Goal: Task Accomplishment & Management: Manage account settings

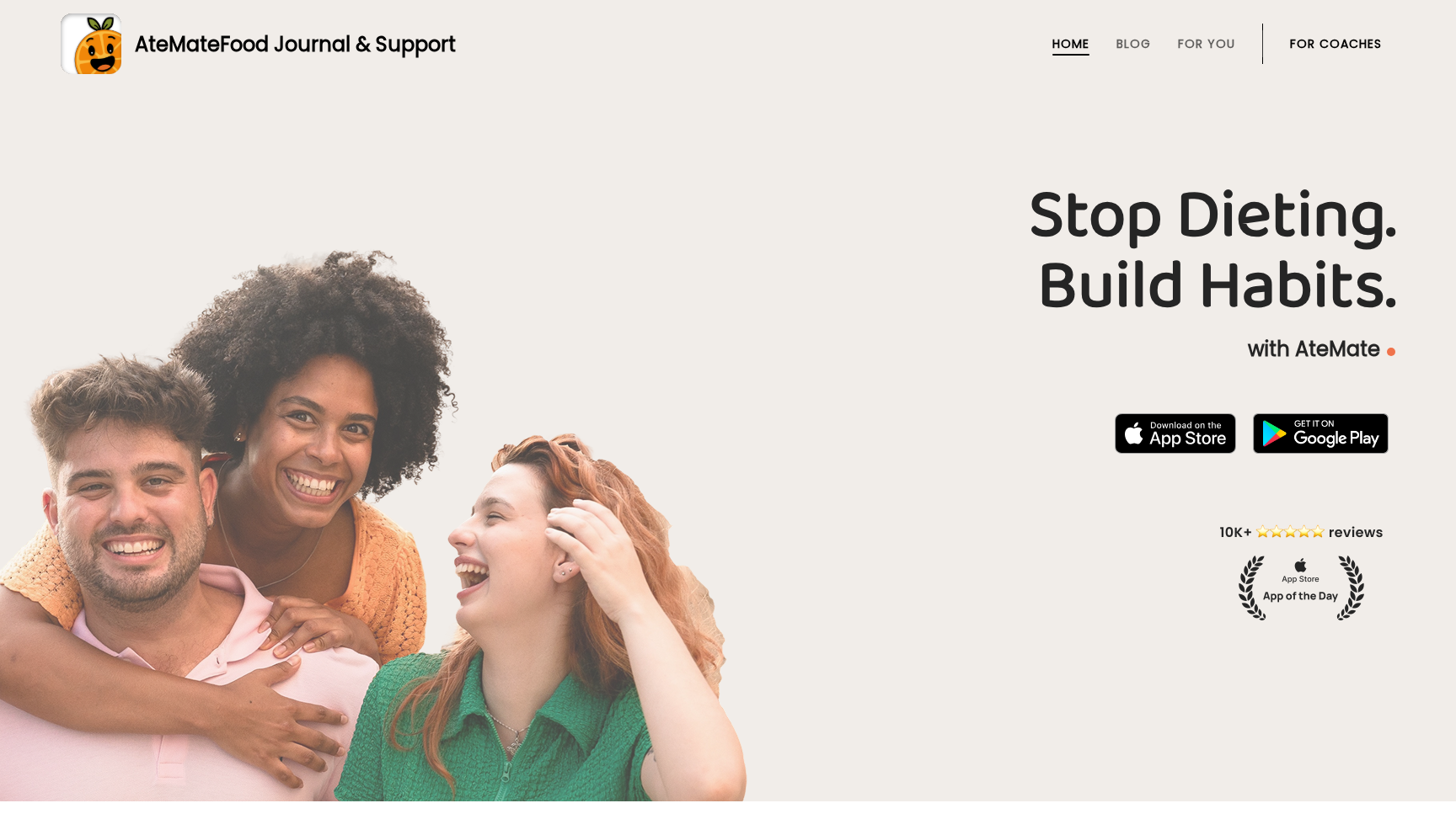
click at [1315, 46] on link "For Coaches" at bounding box center [1336, 43] width 91 height 13
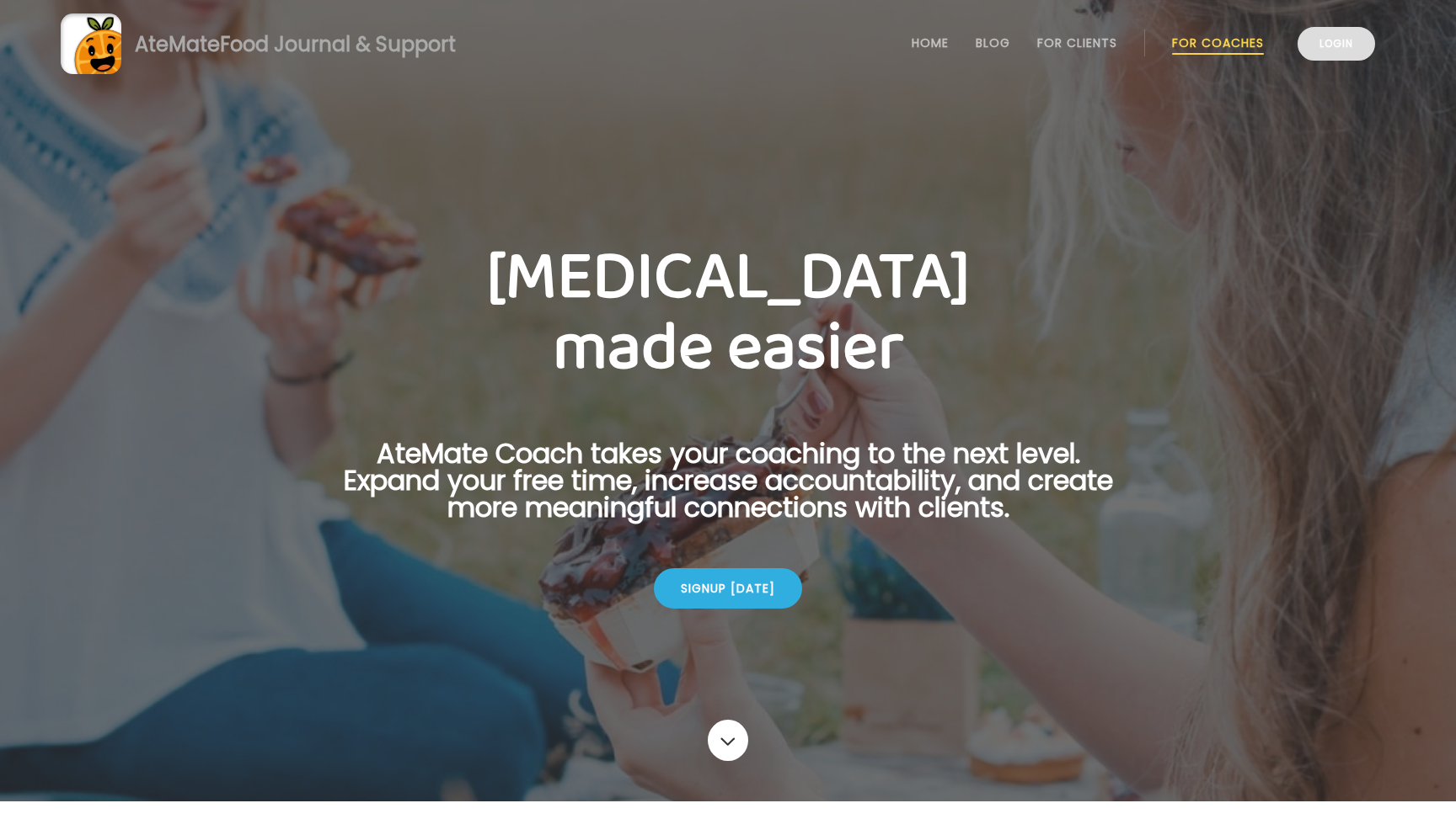
click at [1326, 40] on link "Login" at bounding box center [1336, 44] width 77 height 33
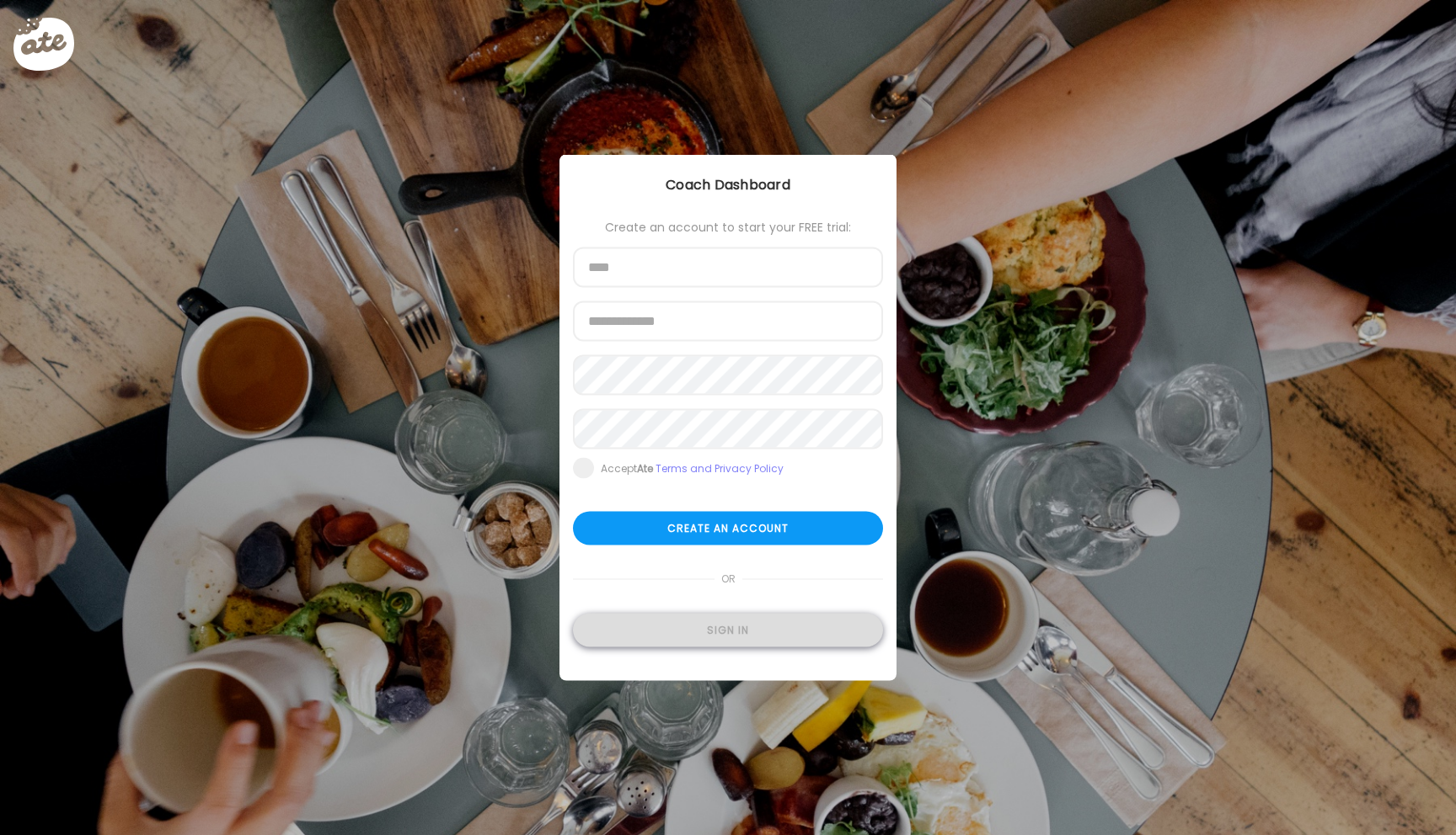
click at [736, 631] on div "Sign in" at bounding box center [728, 630] width 310 height 33
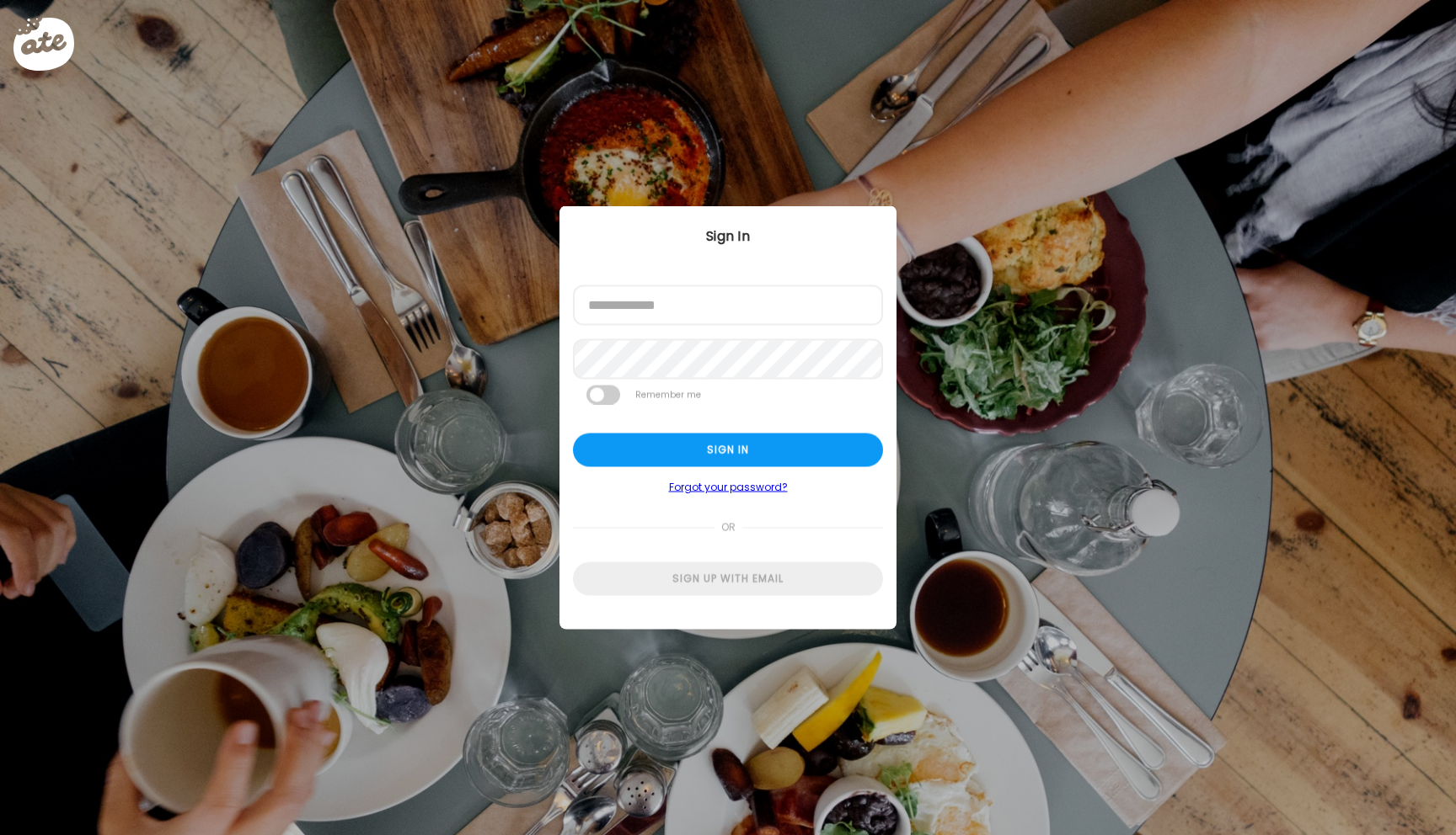
click at [573, 326] on div at bounding box center [573, 326] width 0 height 0
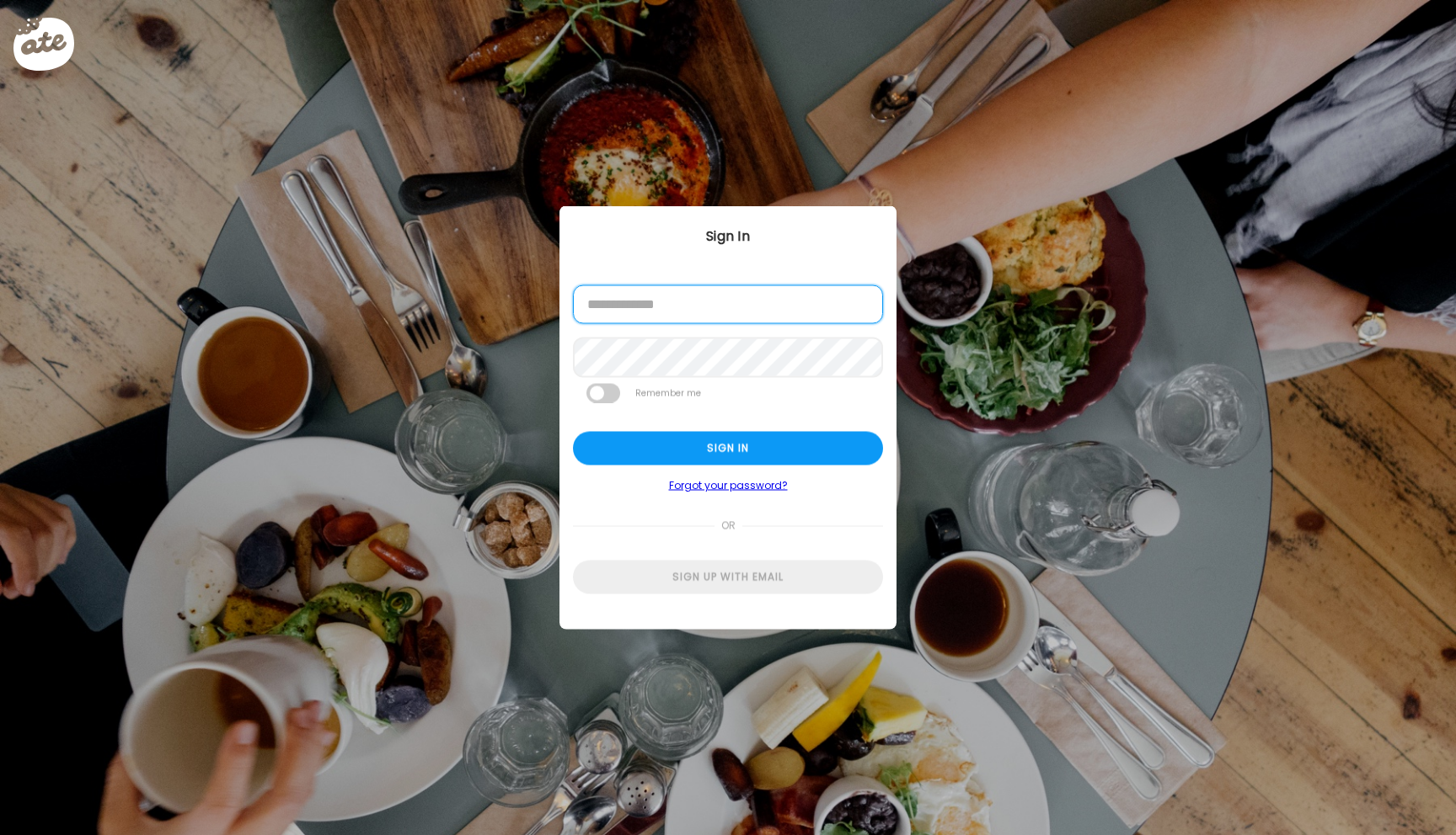
type input "**********"
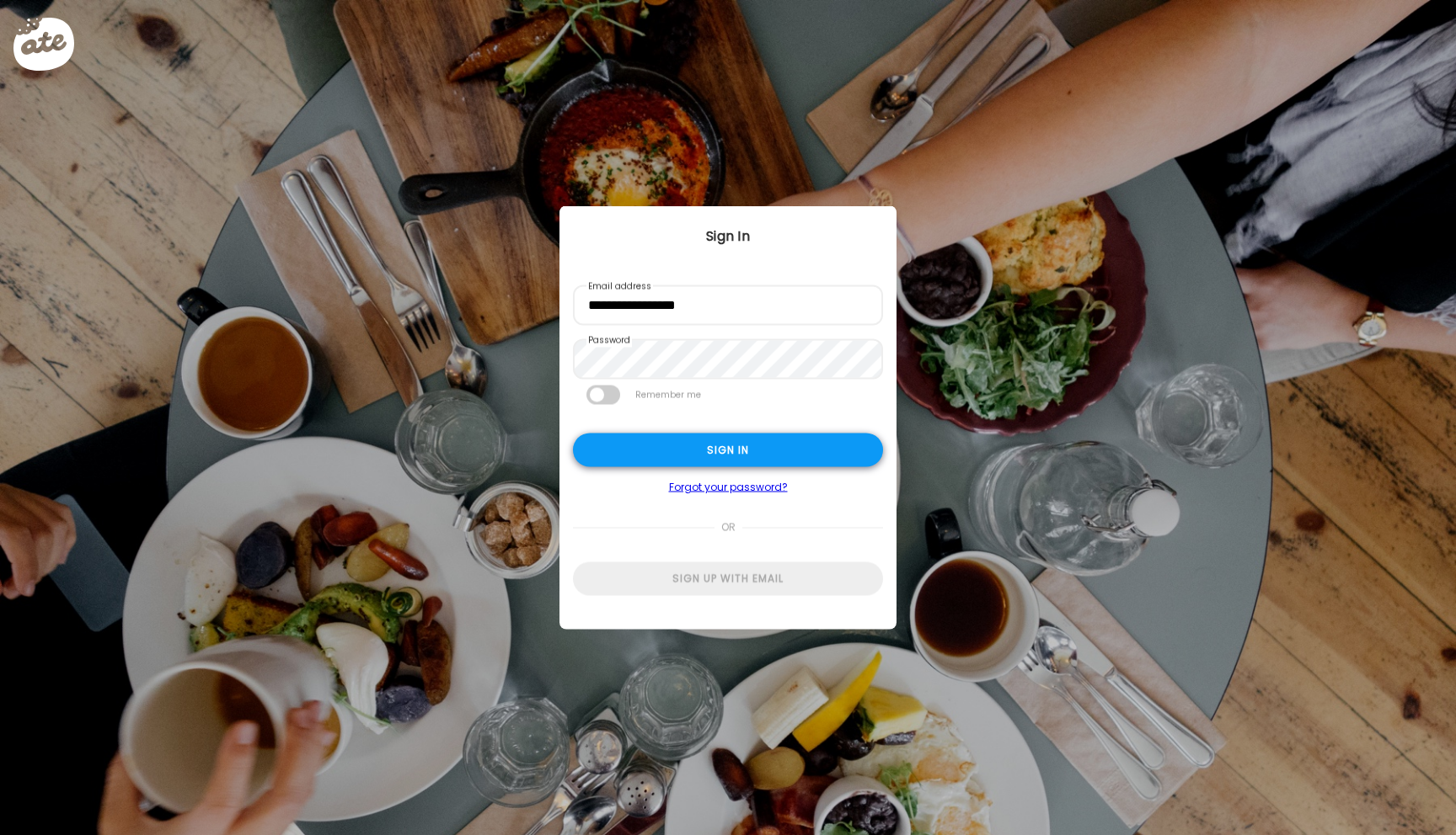
click at [614, 458] on div "Sign in" at bounding box center [728, 450] width 310 height 33
type input "*****"
type input "**********"
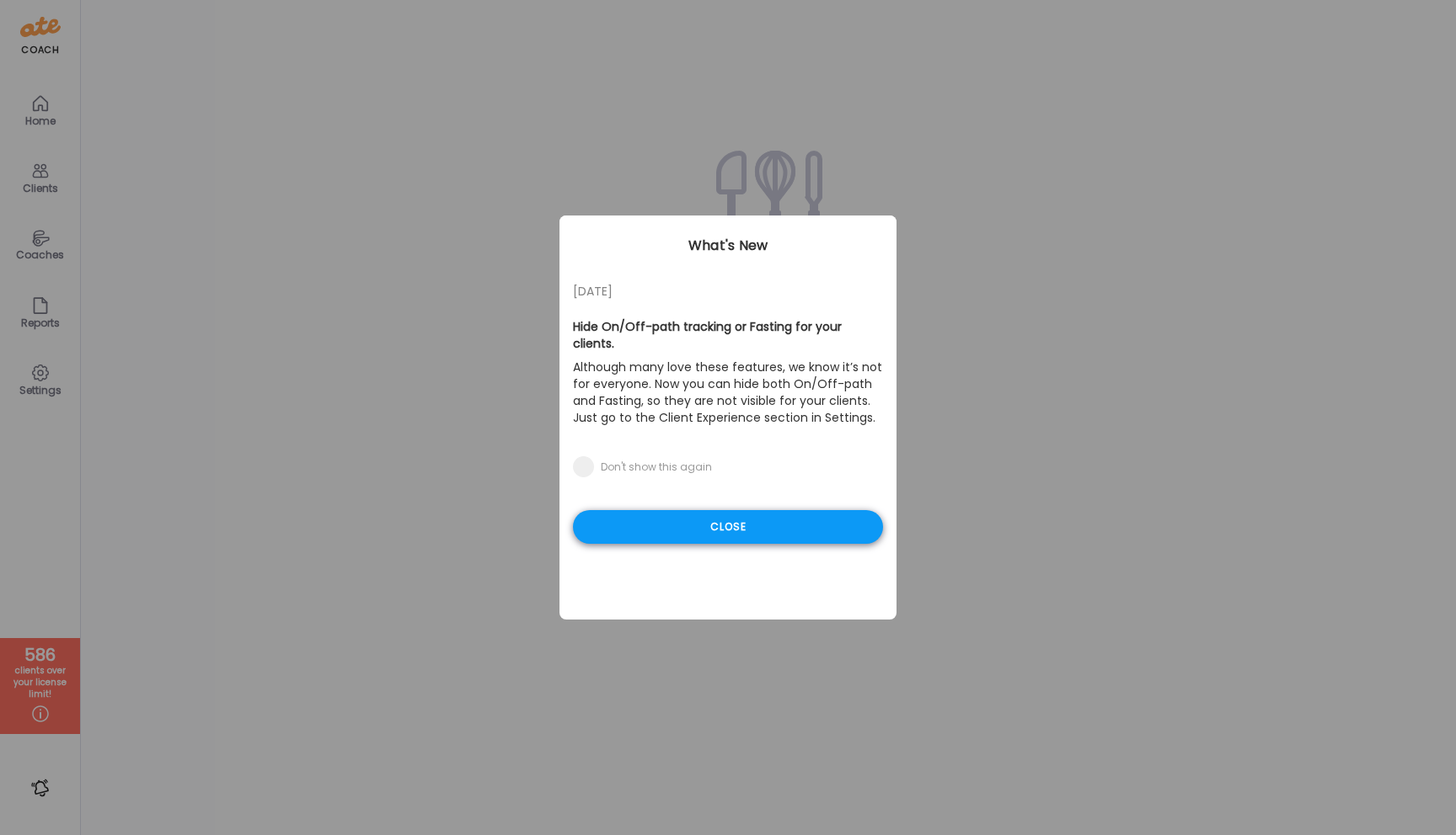
click at [708, 518] on div "Close" at bounding box center [728, 527] width 310 height 33
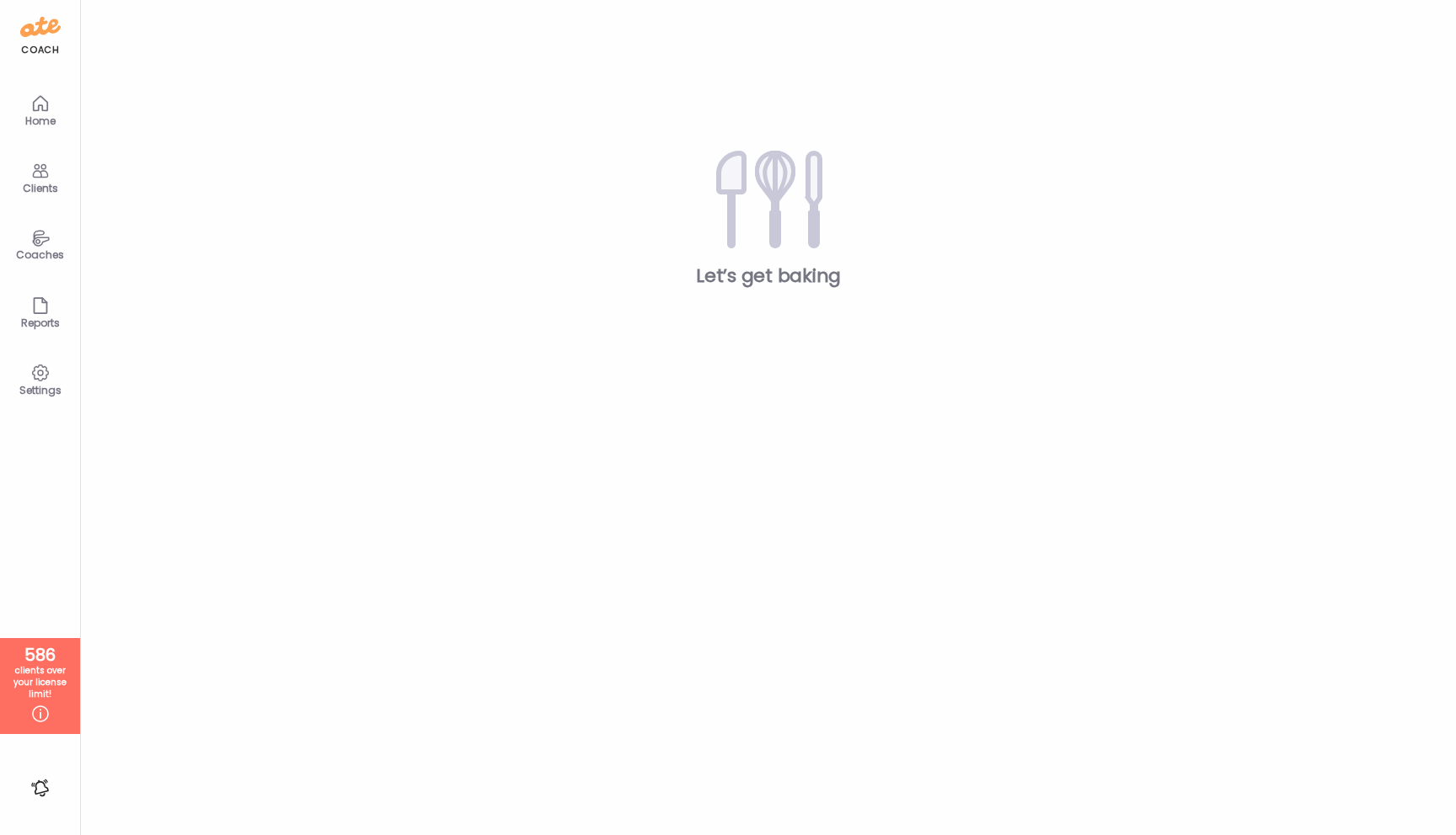
click at [37, 243] on icon at bounding box center [40, 238] width 17 height 16
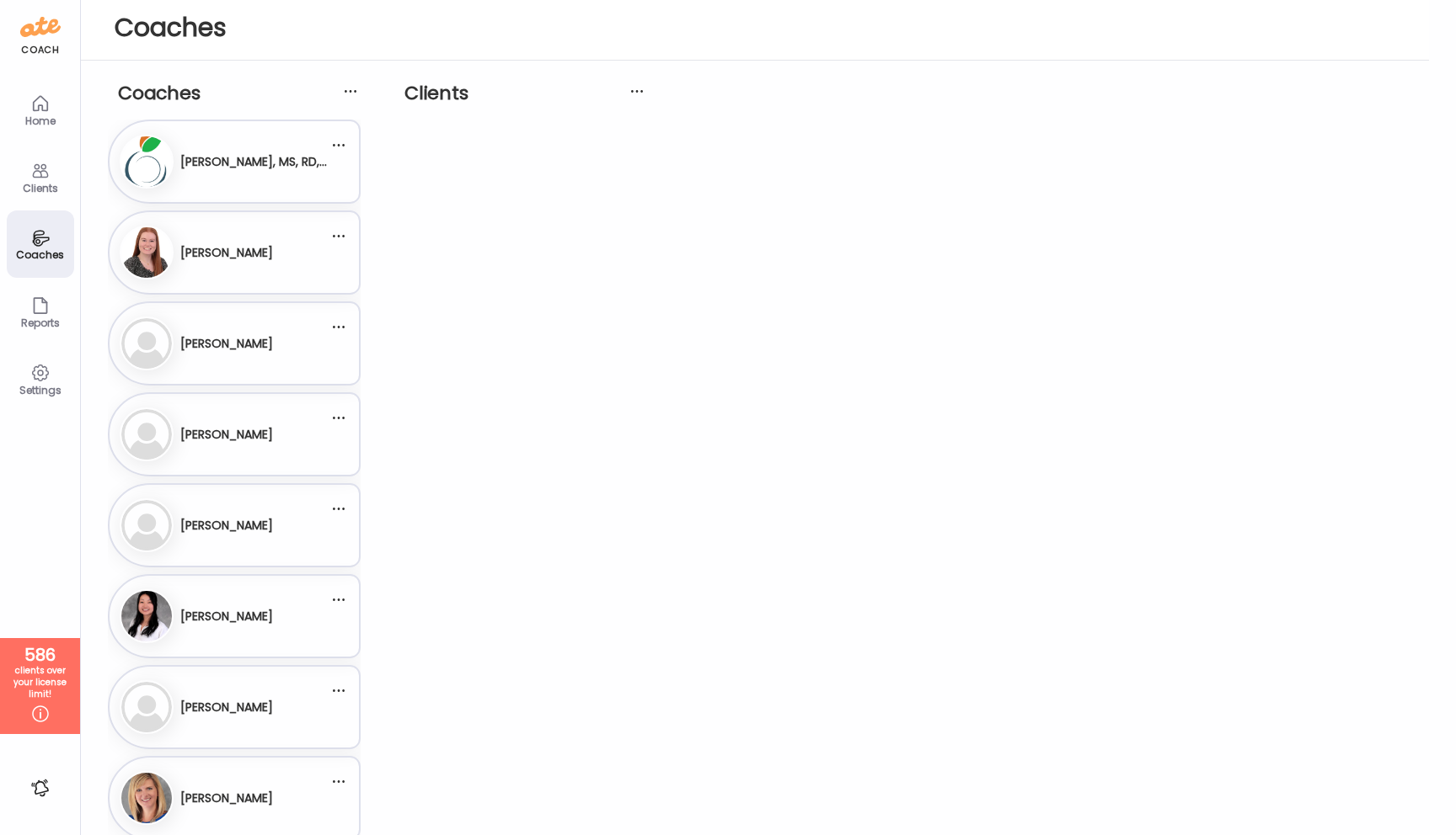
click at [34, 175] on icon at bounding box center [40, 171] width 20 height 20
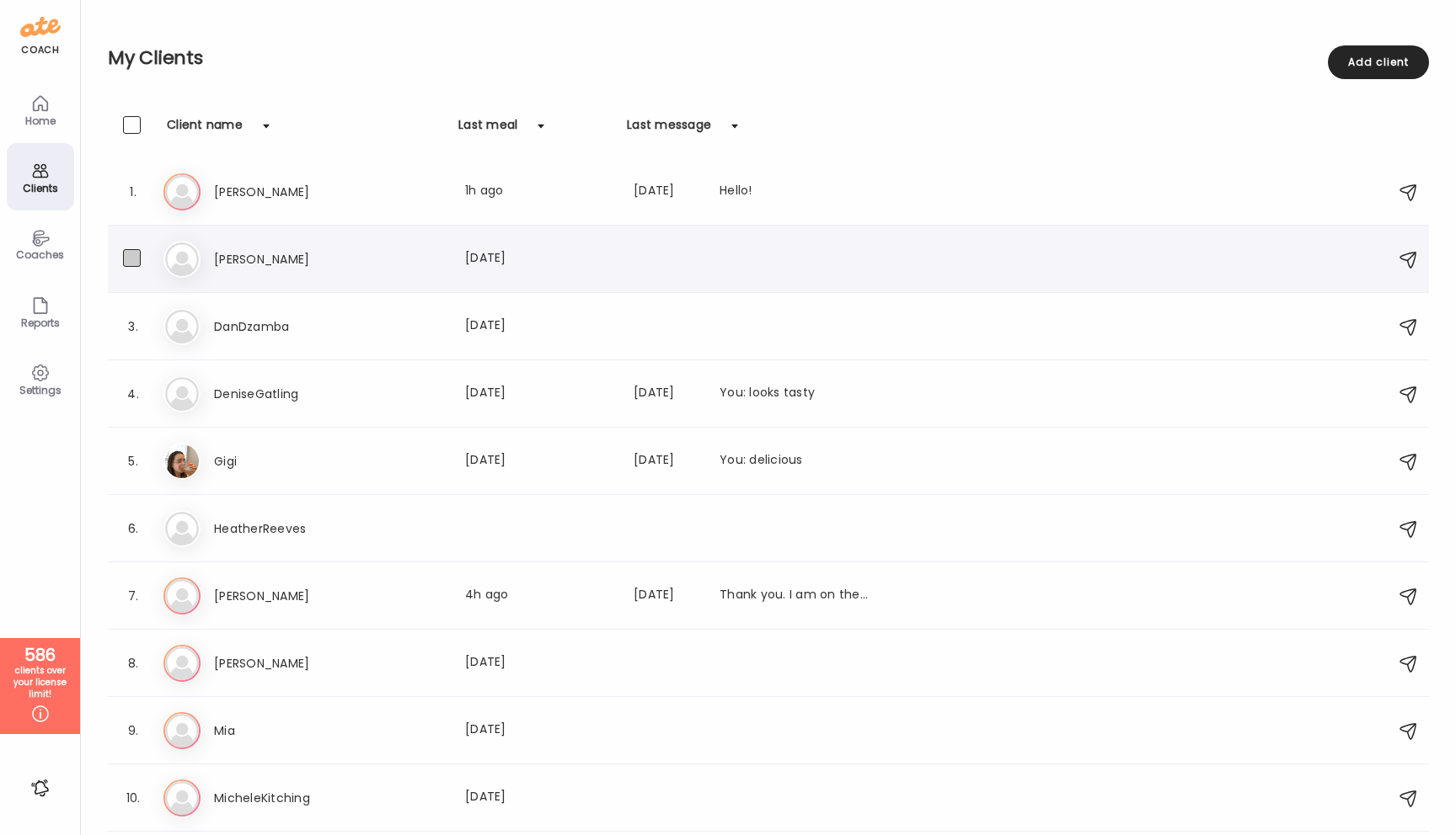
click at [132, 258] on span at bounding box center [132, 258] width 18 height 18
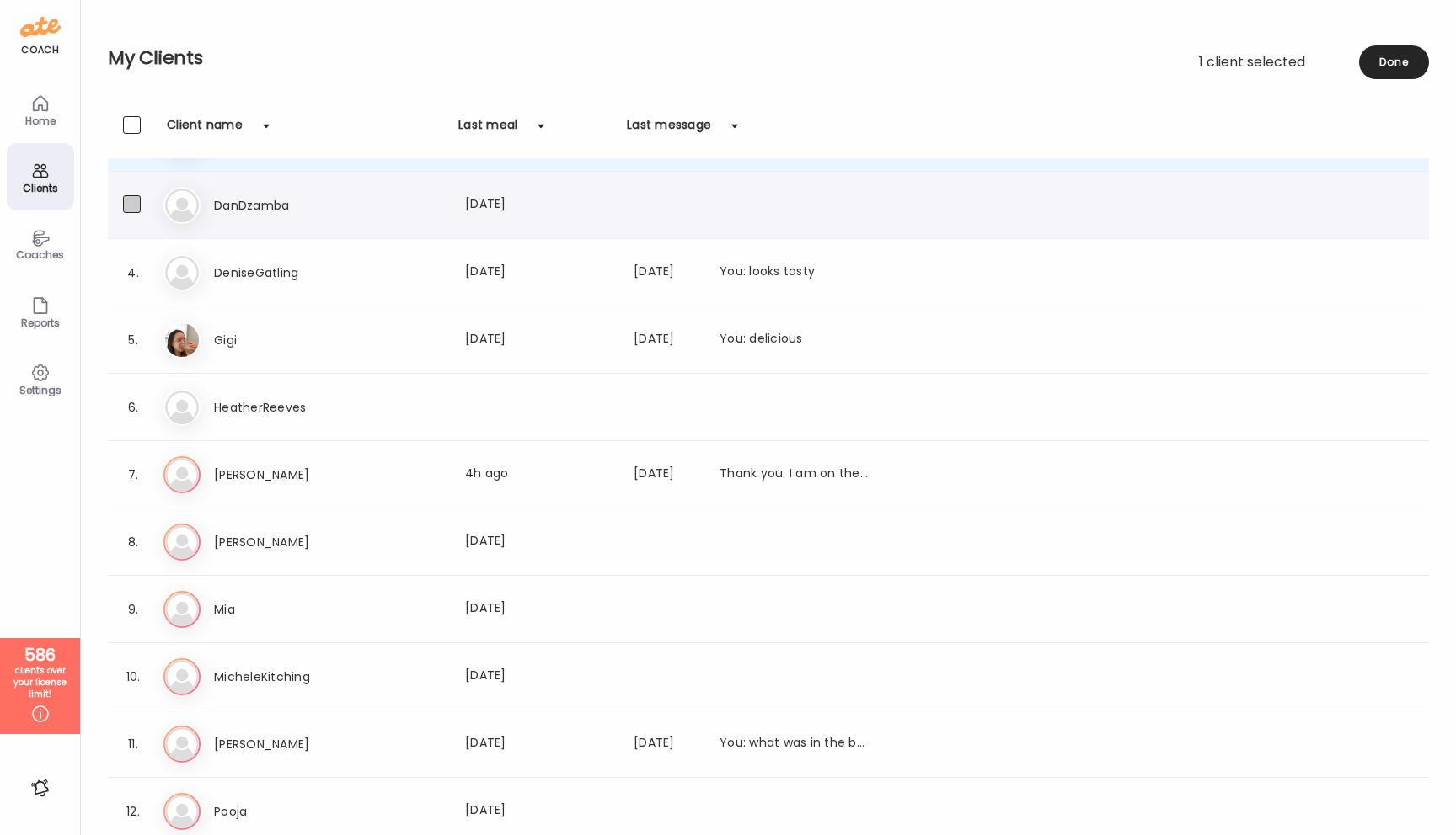
scroll to position [127, 0]
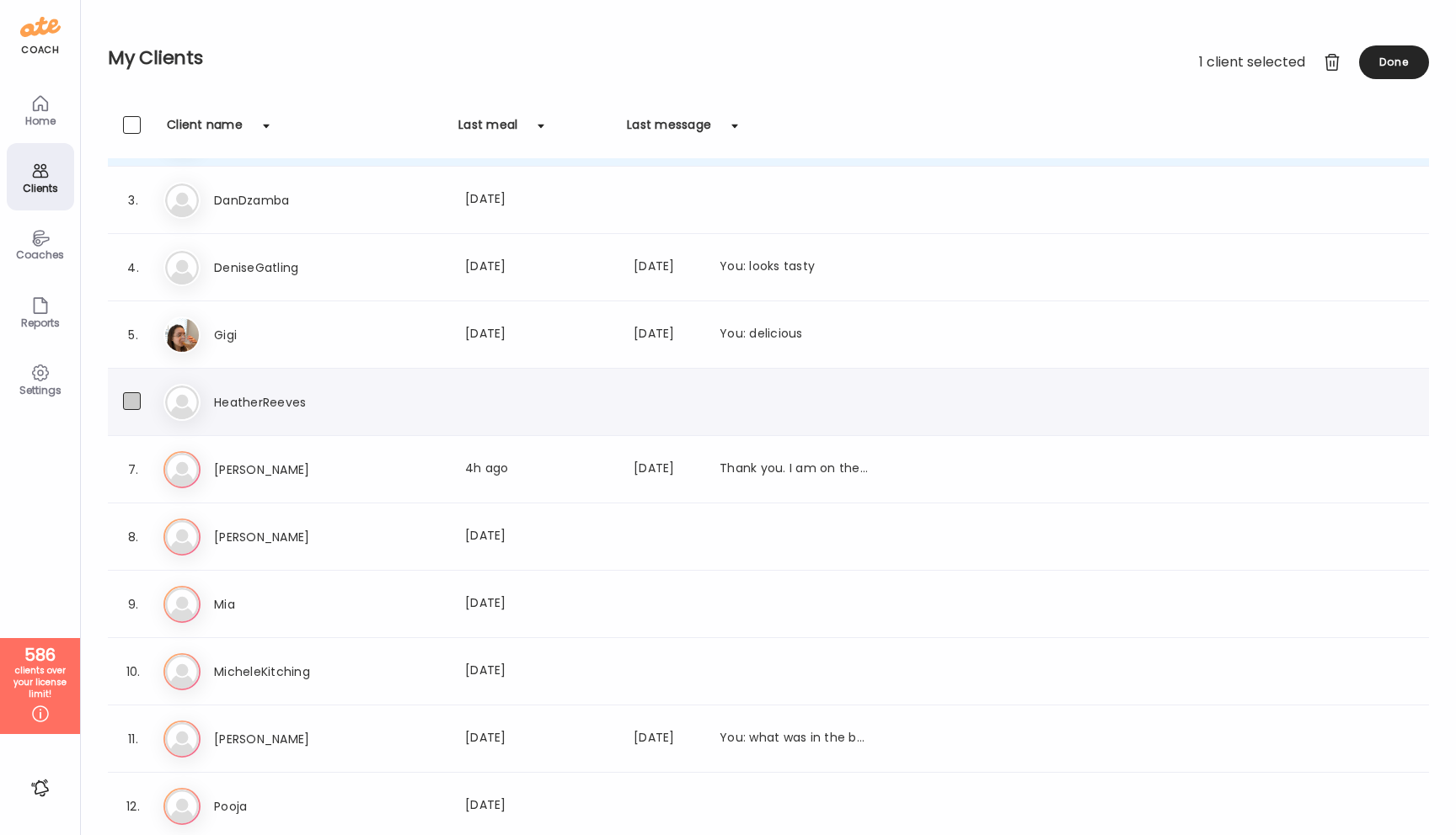
click at [128, 405] on span at bounding box center [132, 401] width 18 height 18
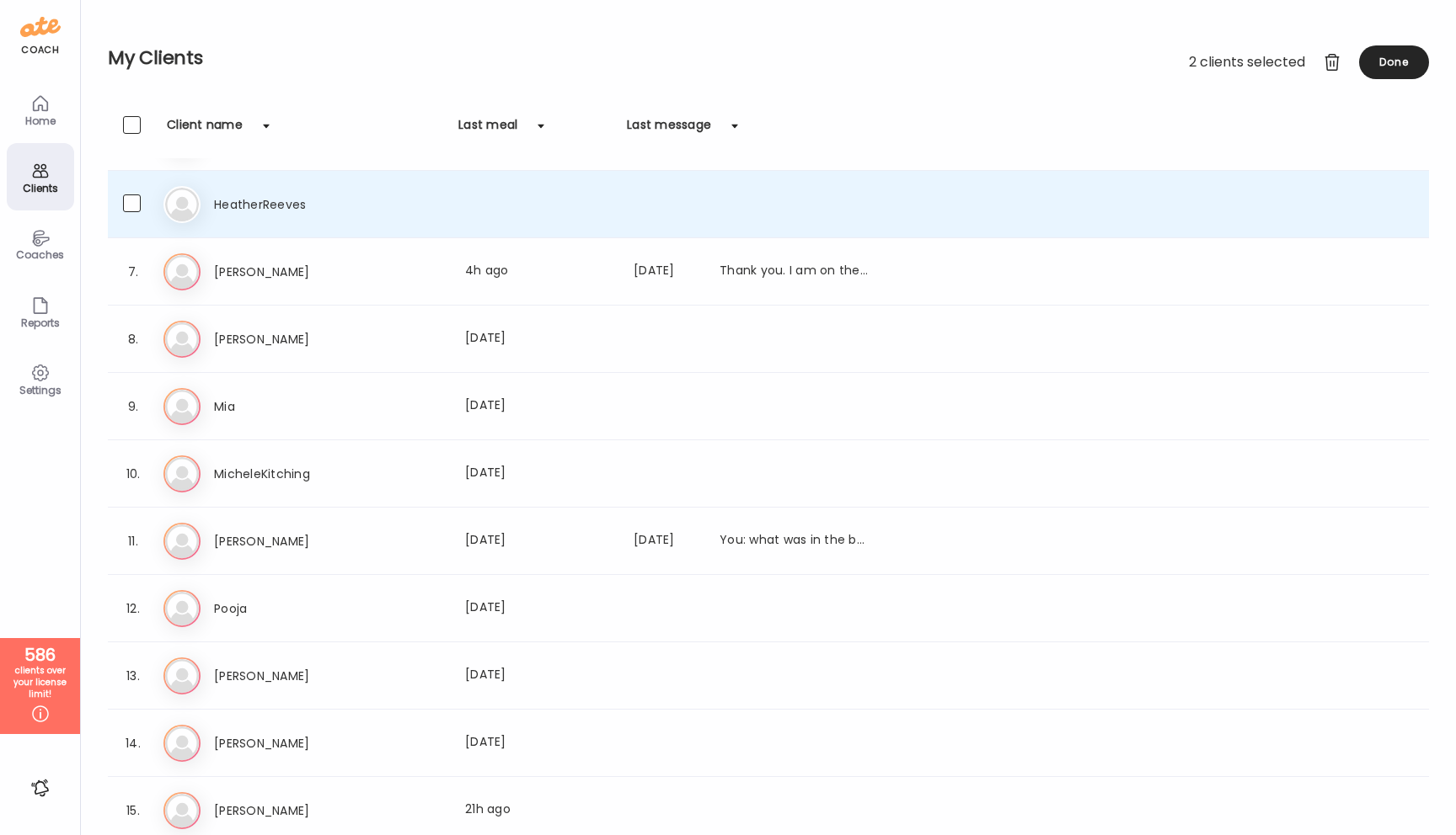
scroll to position [330, 0]
click at [134, 338] on span at bounding box center [132, 333] width 18 height 18
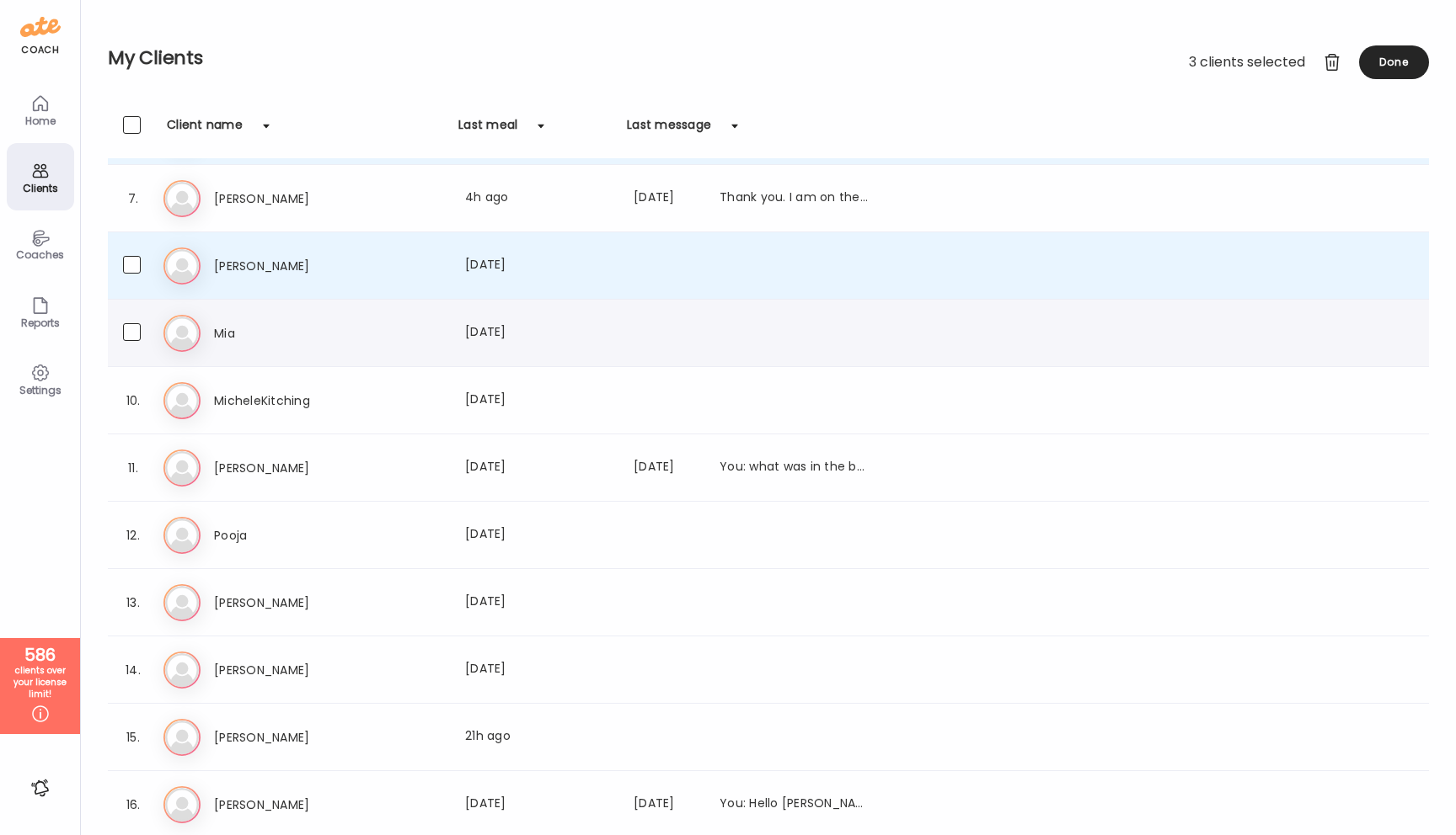
scroll to position [403, 0]
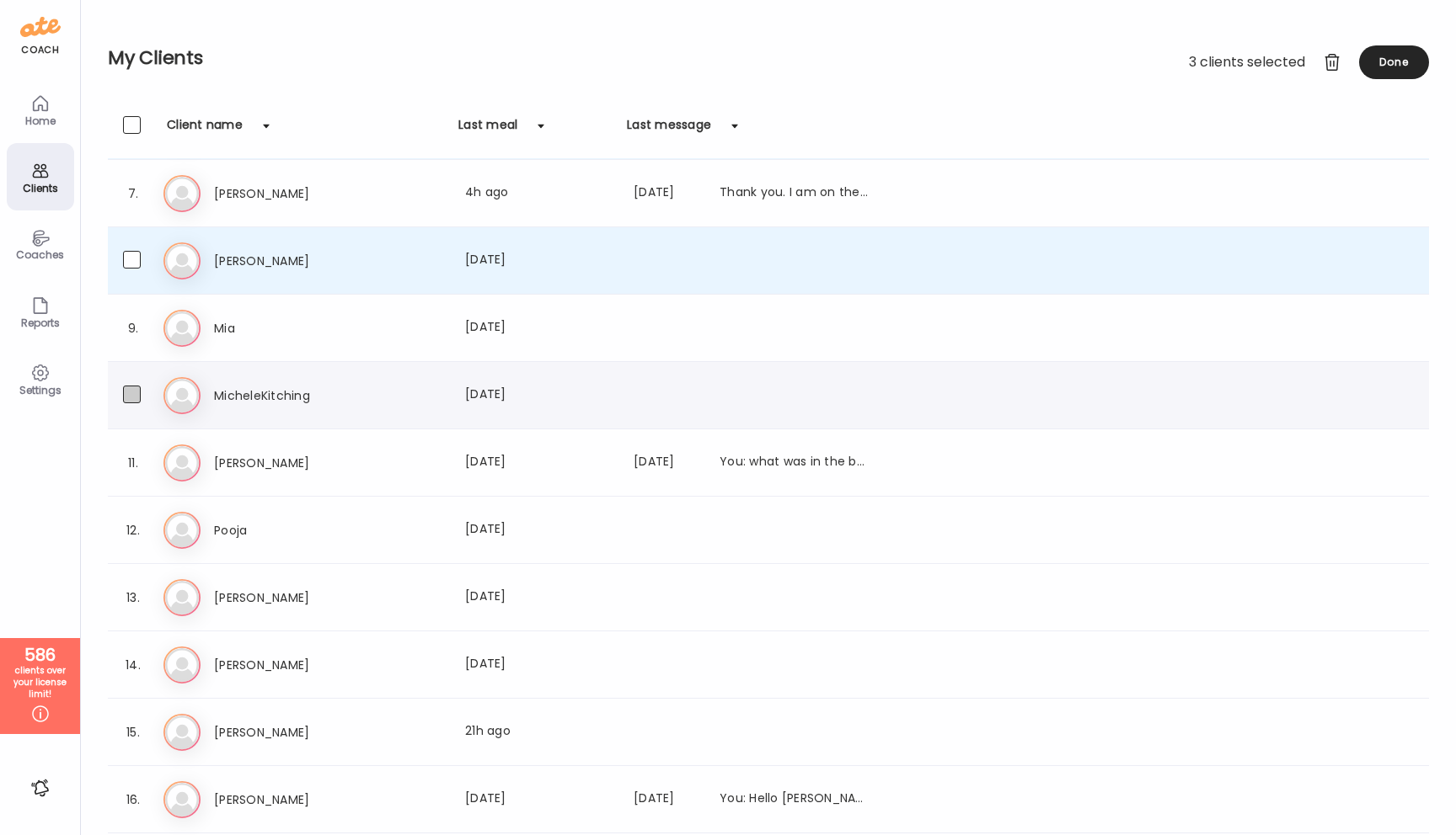
click at [134, 399] on span at bounding box center [132, 395] width 18 height 18
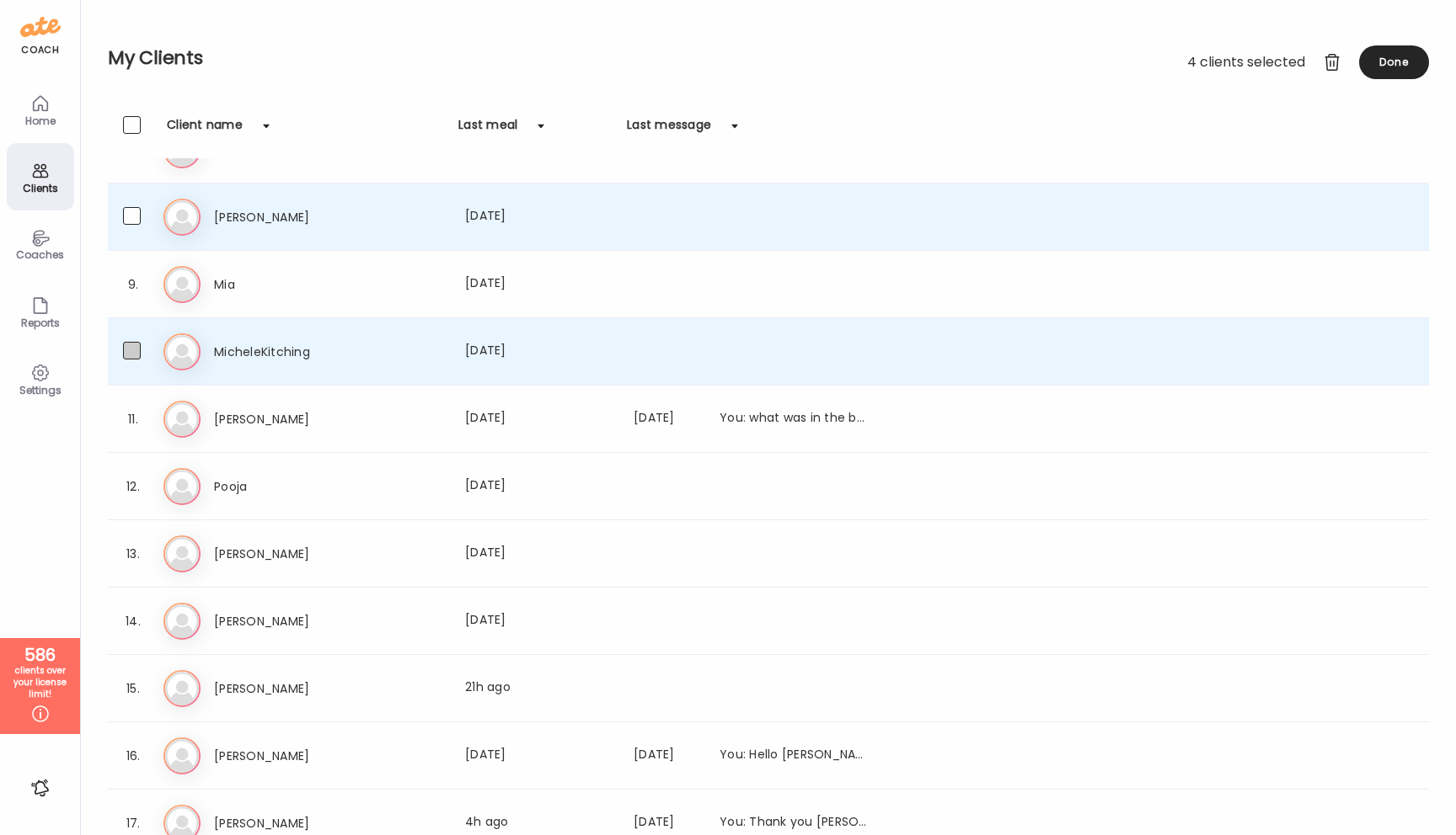
scroll to position [478, 0]
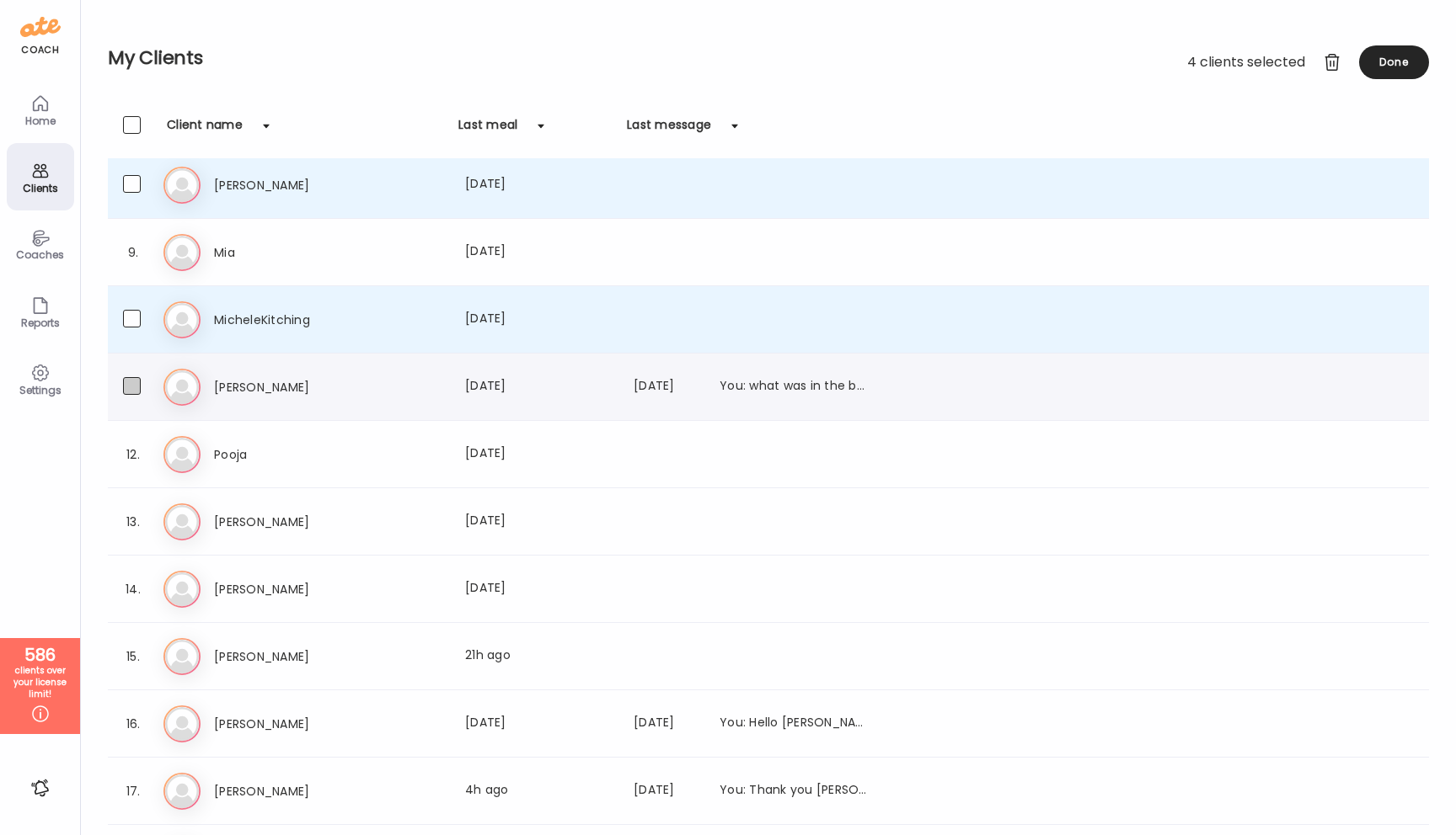
click at [136, 387] on span at bounding box center [132, 386] width 18 height 18
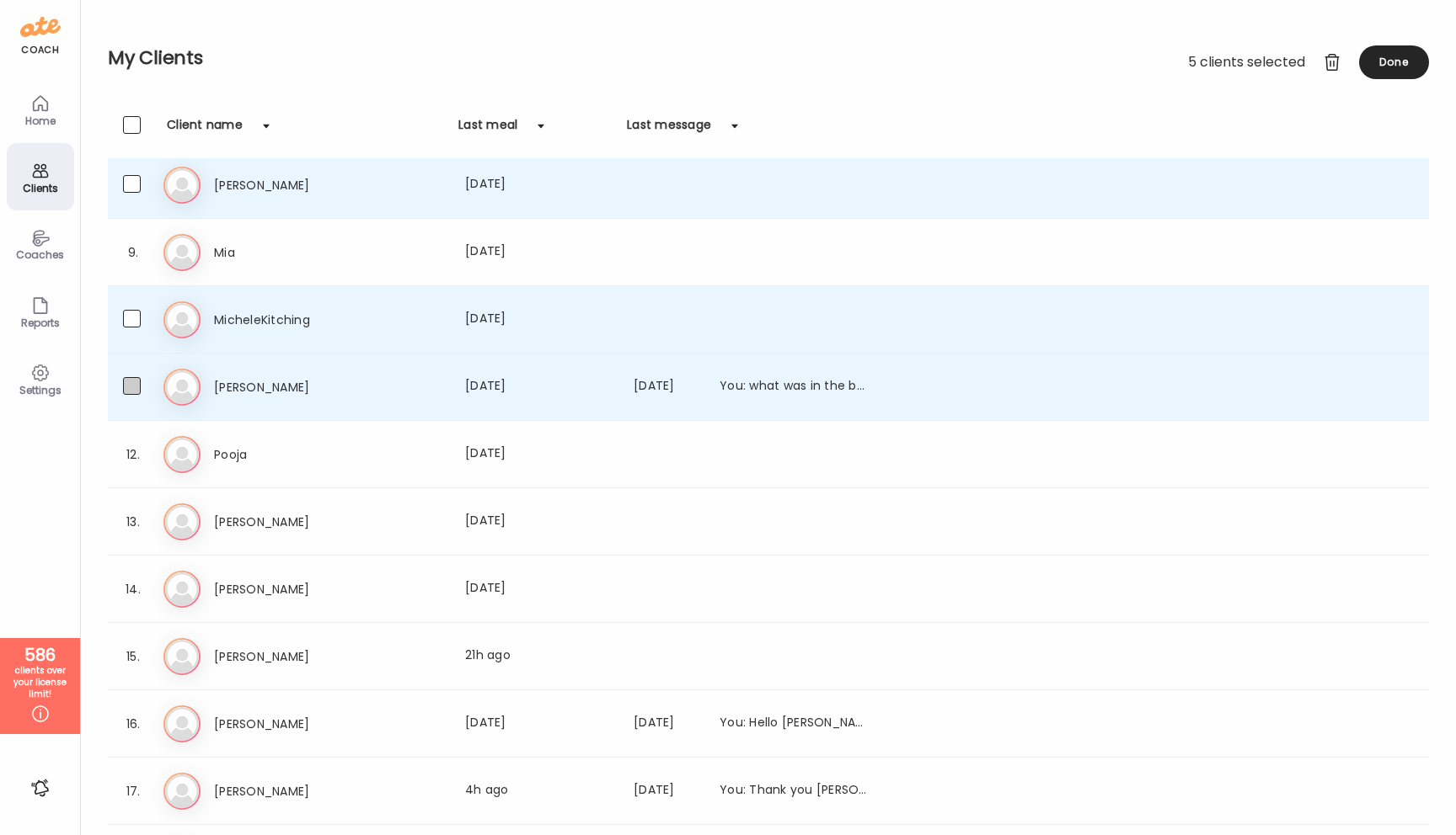
scroll to position [533, 0]
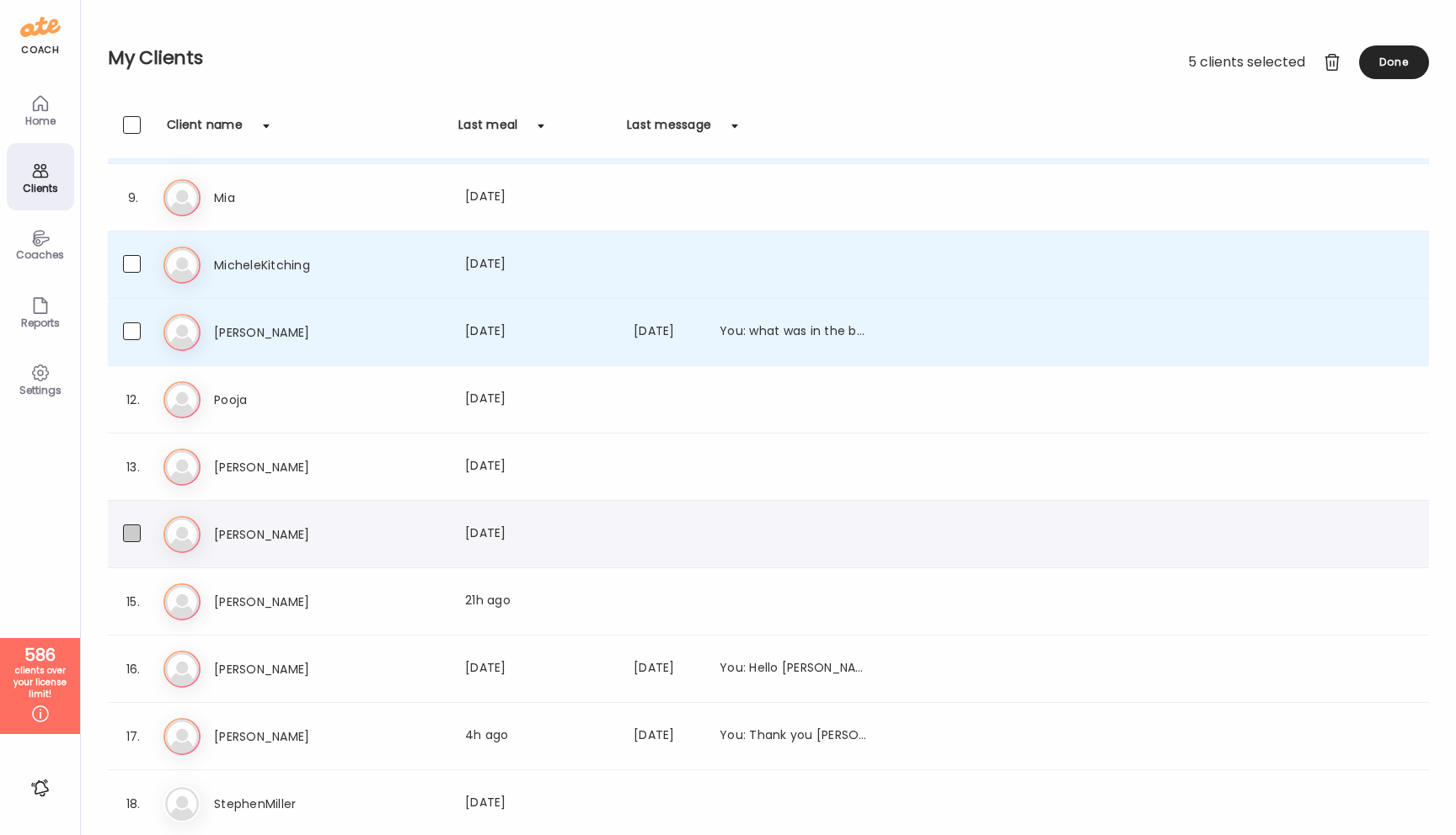
click at [134, 533] on span at bounding box center [132, 534] width 18 height 18
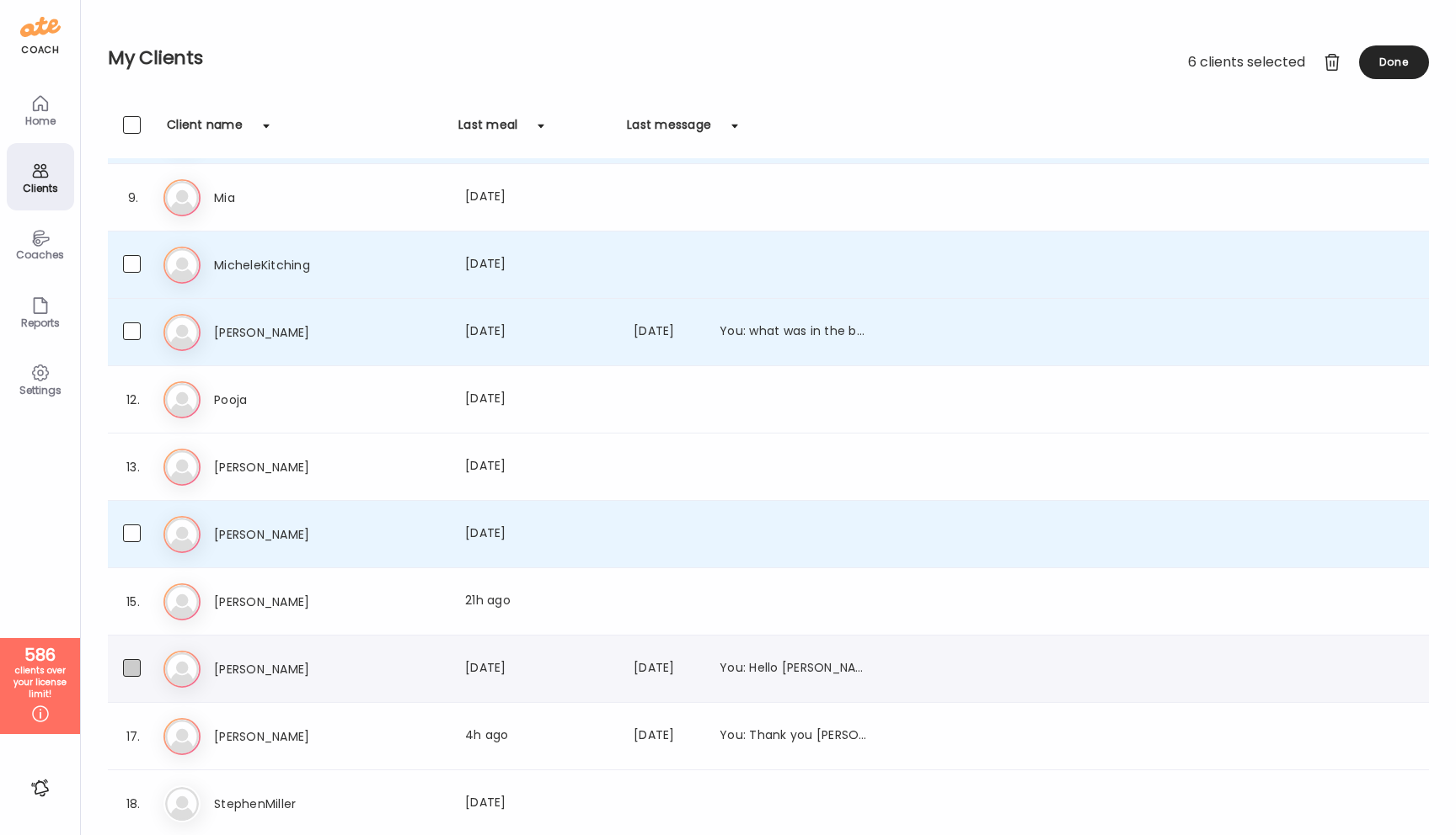
click at [135, 677] on span at bounding box center [132, 668] width 18 height 18
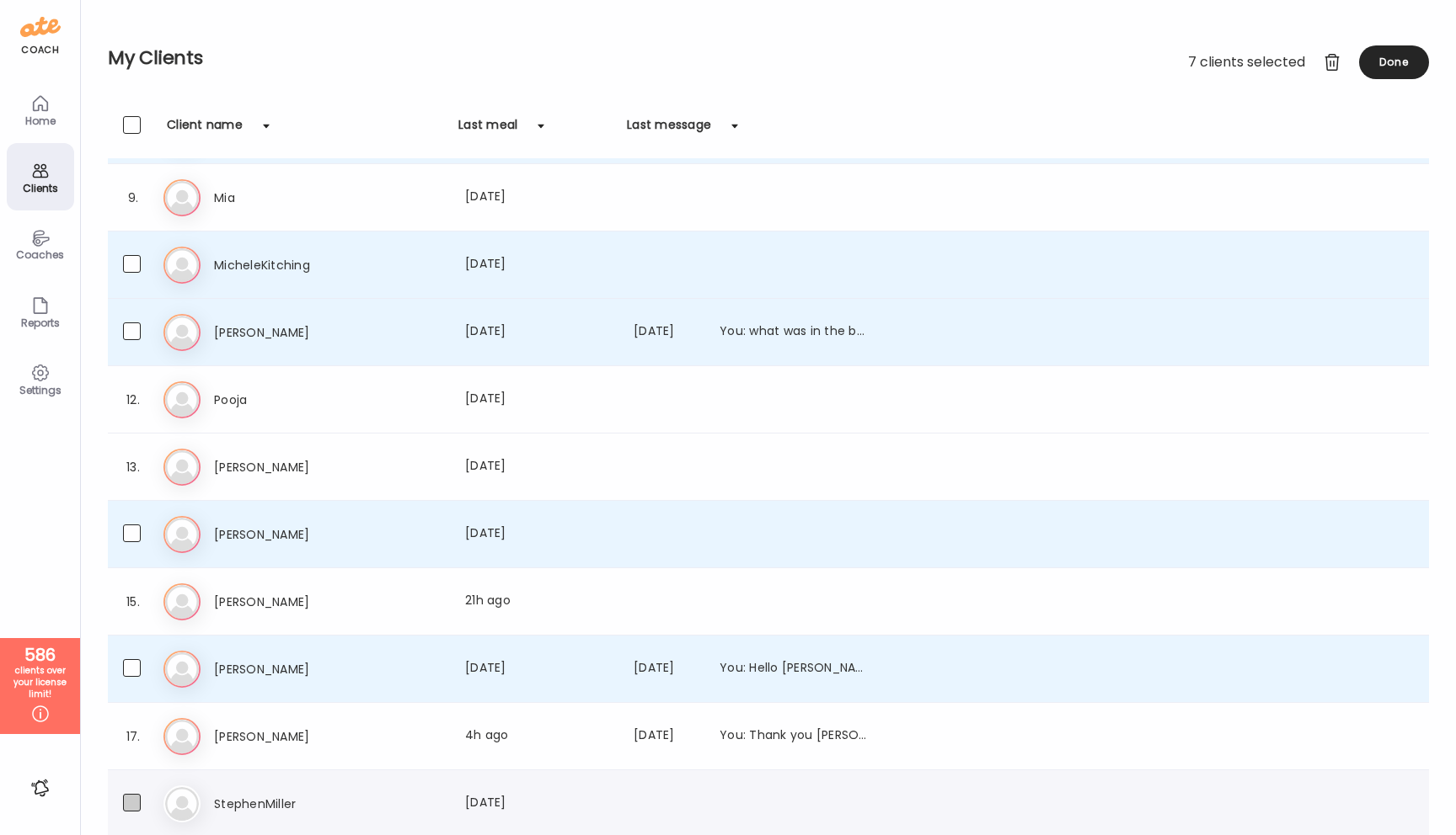
click at [131, 804] on span at bounding box center [132, 802] width 18 height 18
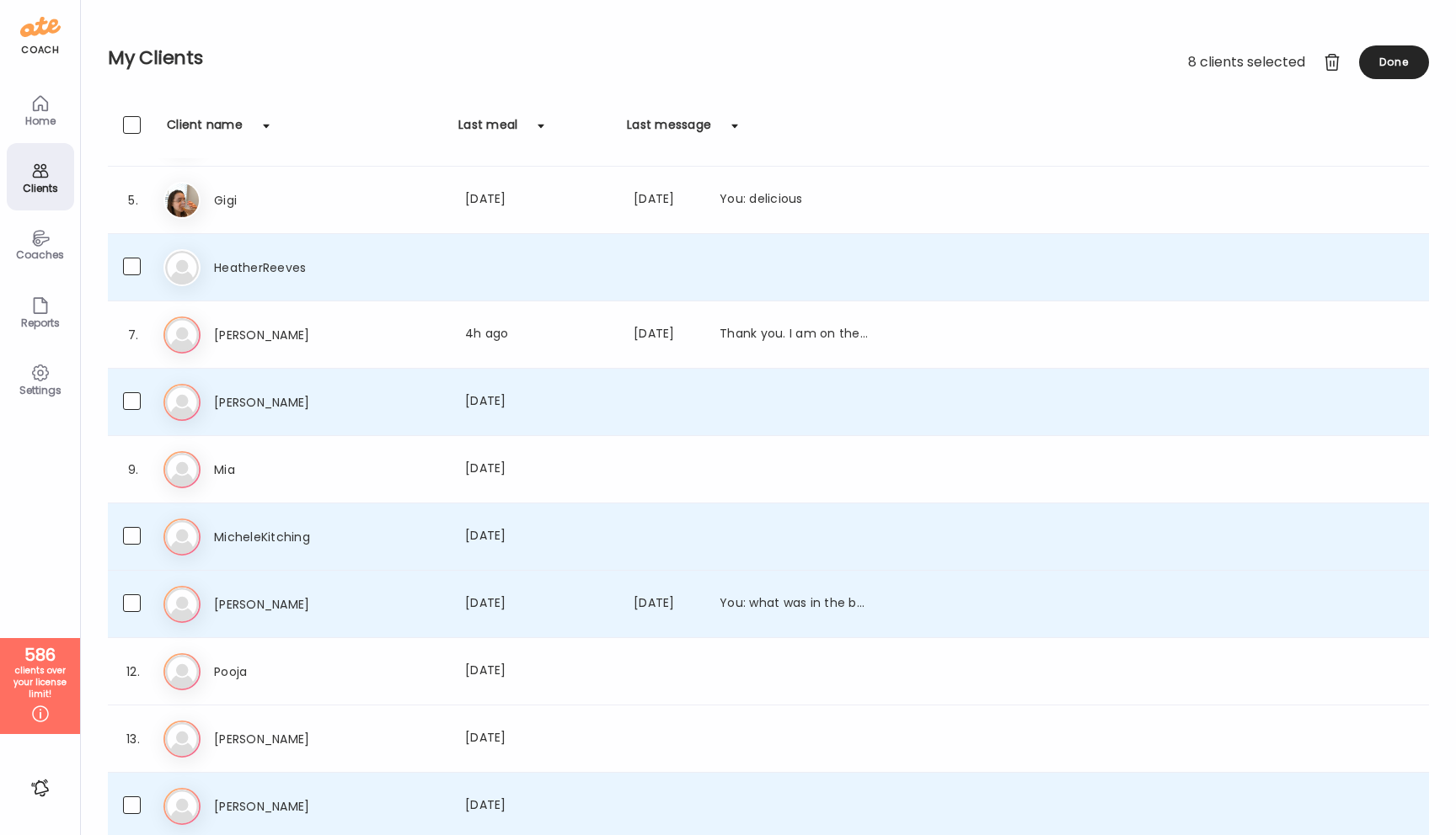
scroll to position [0, 0]
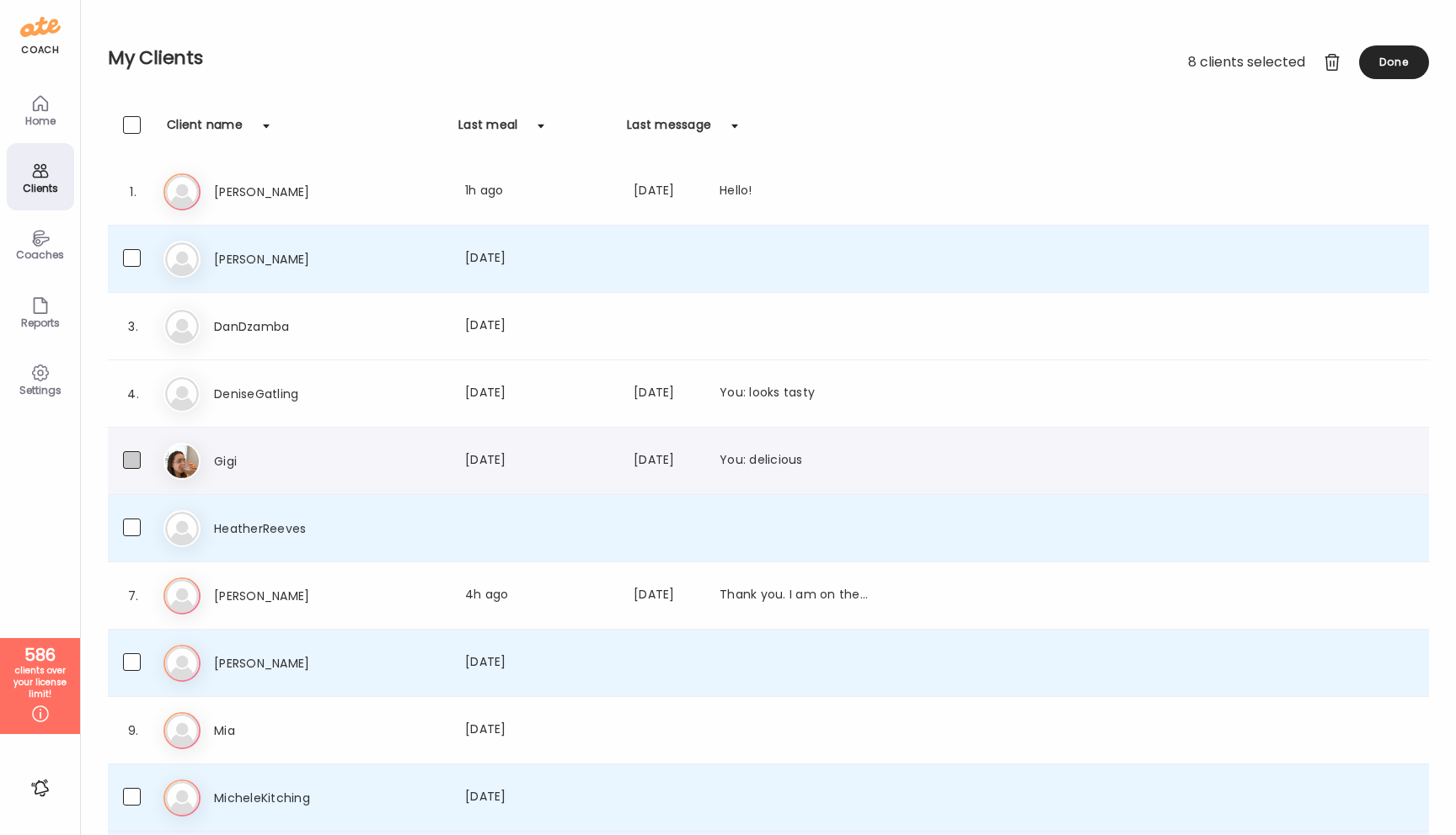
click at [129, 461] on span at bounding box center [132, 461] width 18 height 18
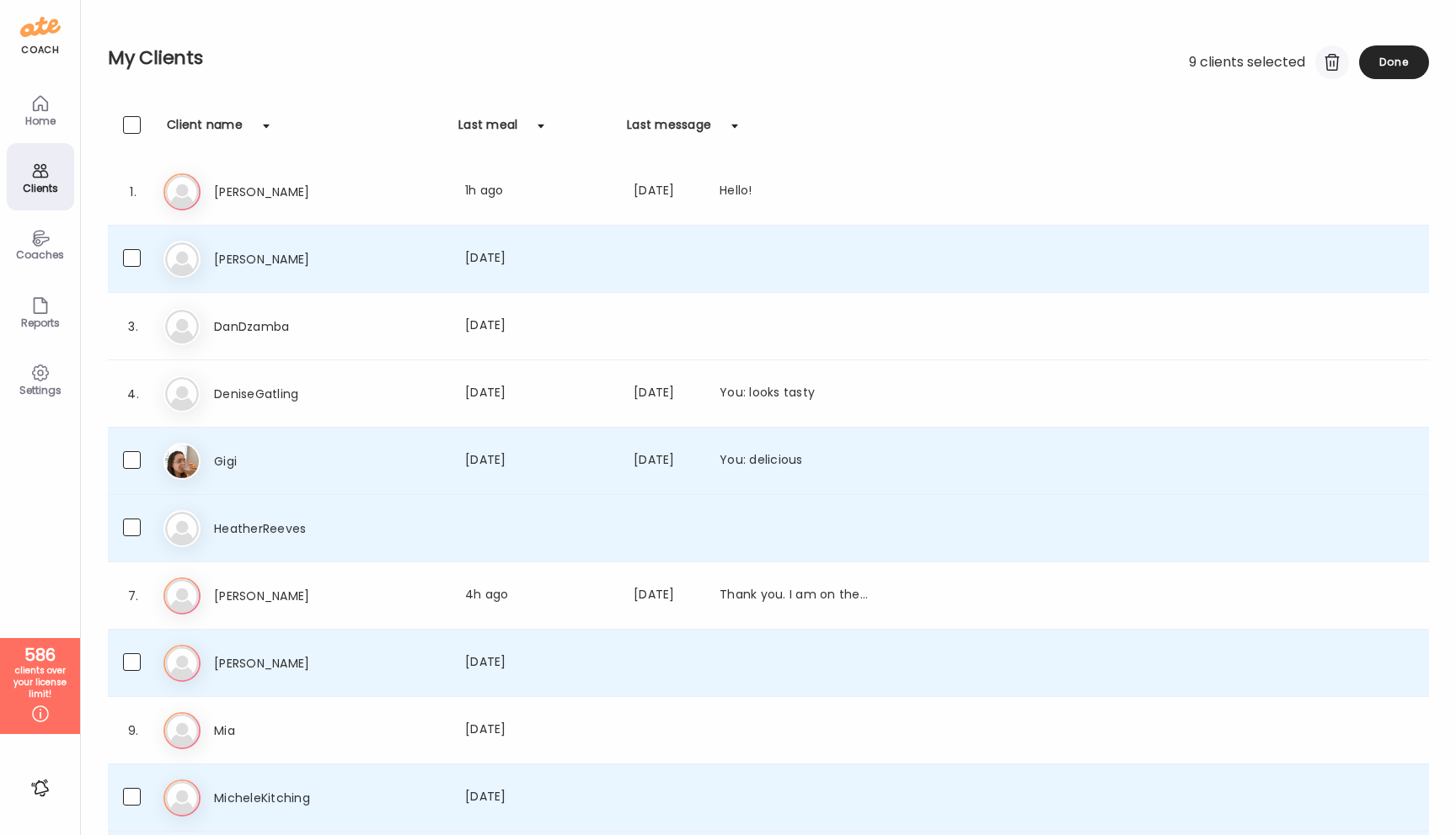
click at [1330, 63] on div at bounding box center [1332, 62] width 33 height 33
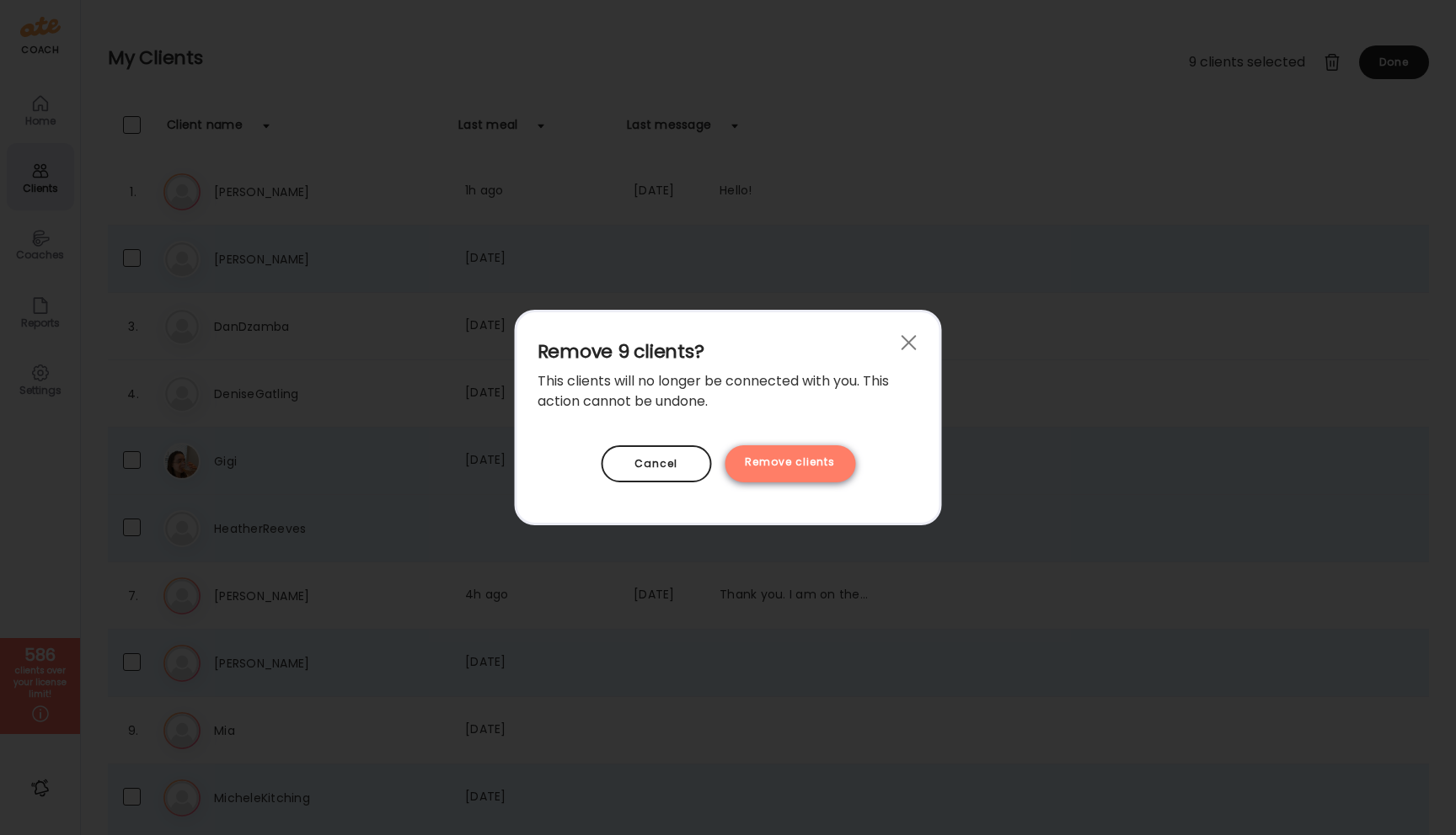
click at [766, 476] on div "Remove clients" at bounding box center [790, 464] width 131 height 37
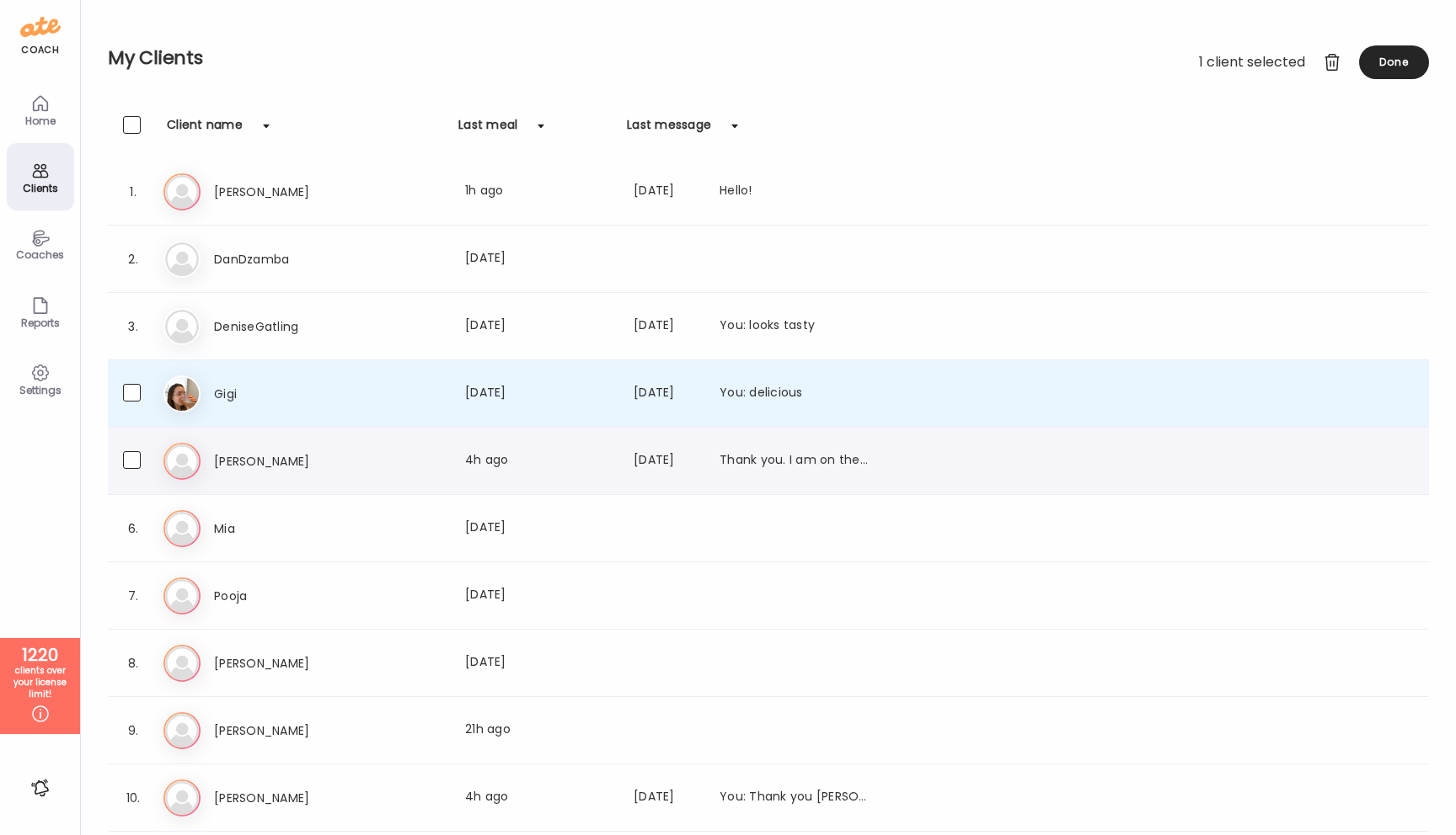
click at [259, 461] on h3 "Kellie Fowler" at bounding box center [288, 461] width 149 height 20
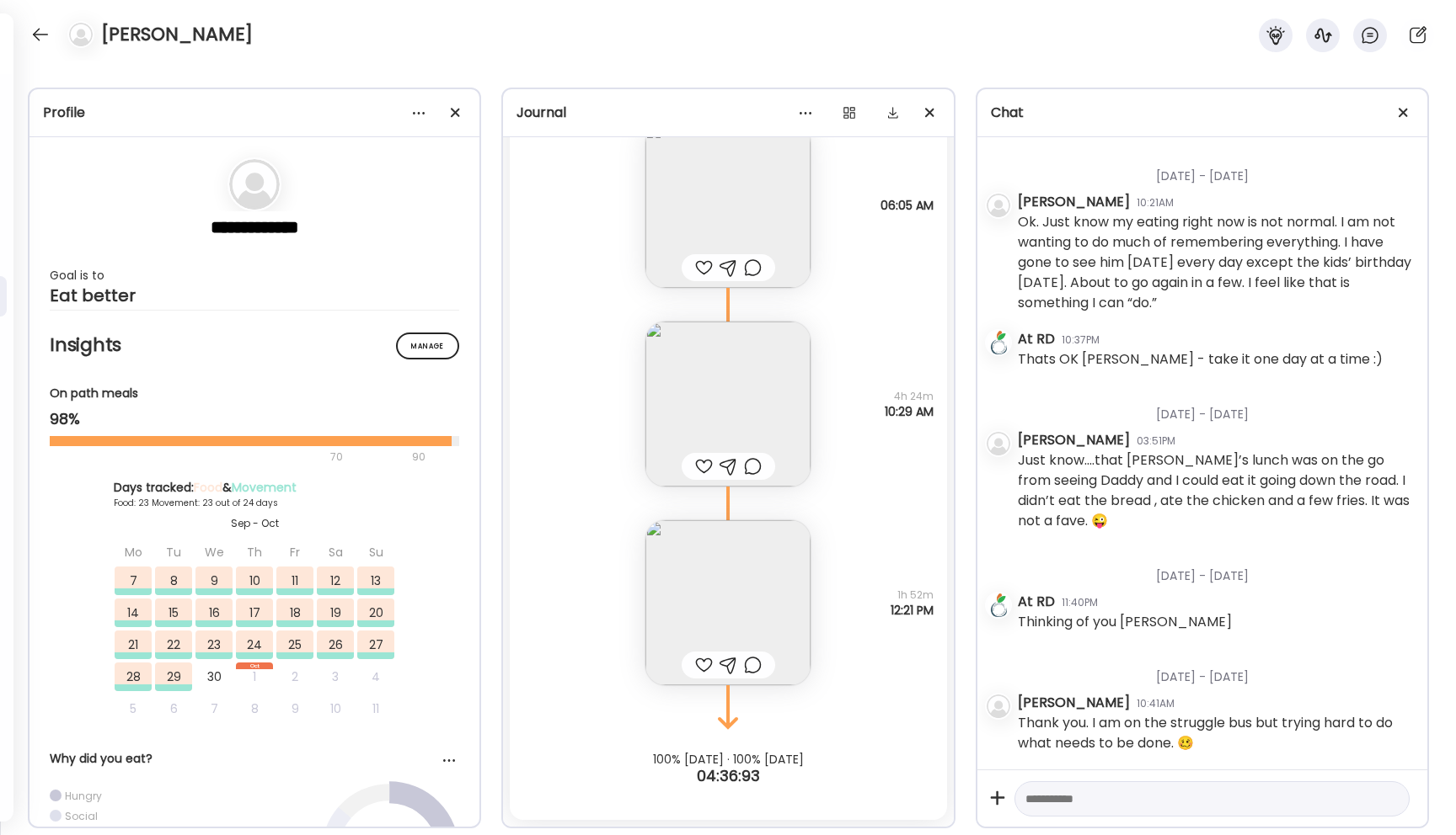
scroll to position [15496, 0]
click at [451, 112] on div at bounding box center [455, 113] width 33 height 33
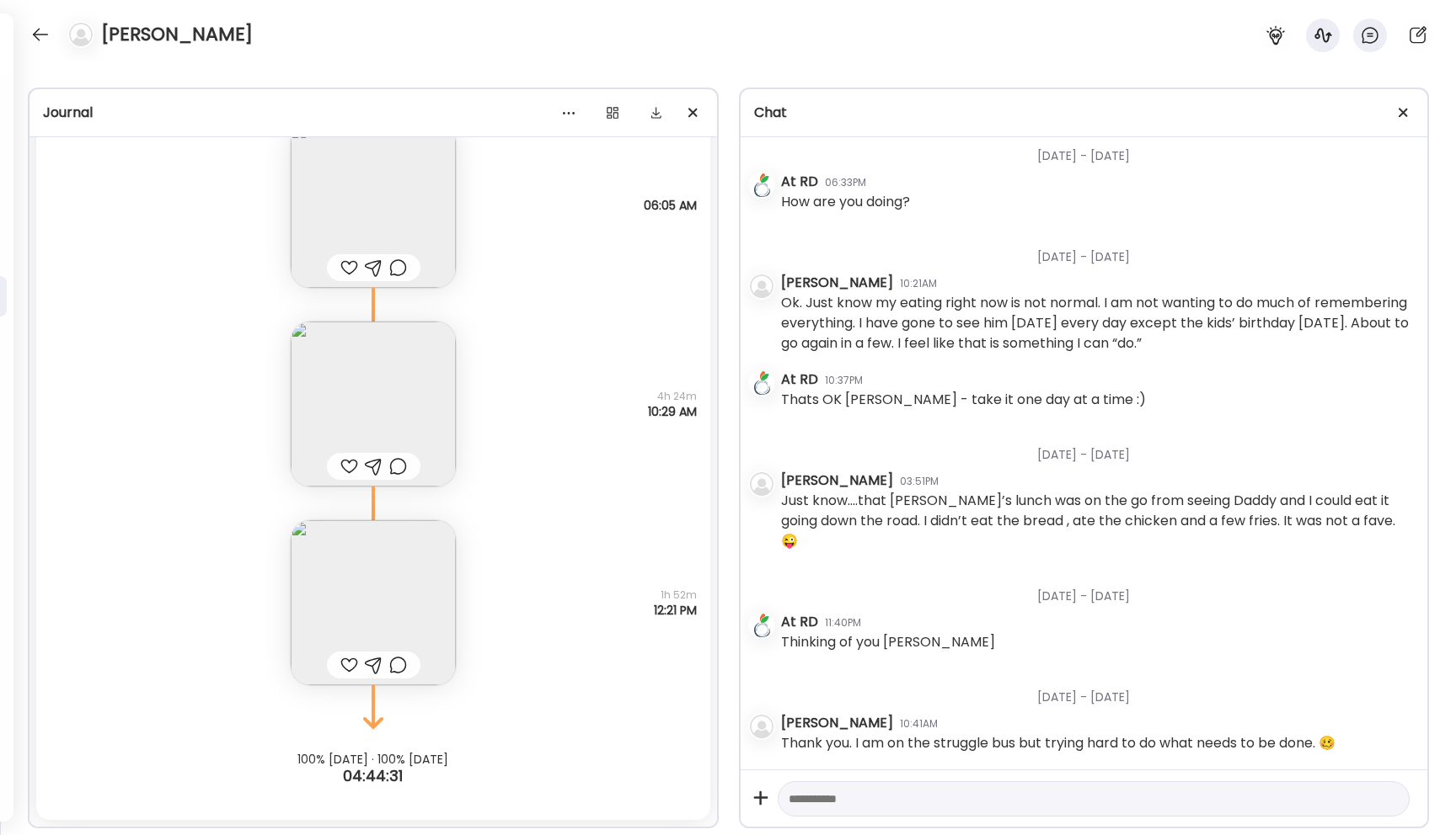
scroll to position [15011, 0]
click at [1401, 111] on span at bounding box center [1402, 113] width 10 height 10
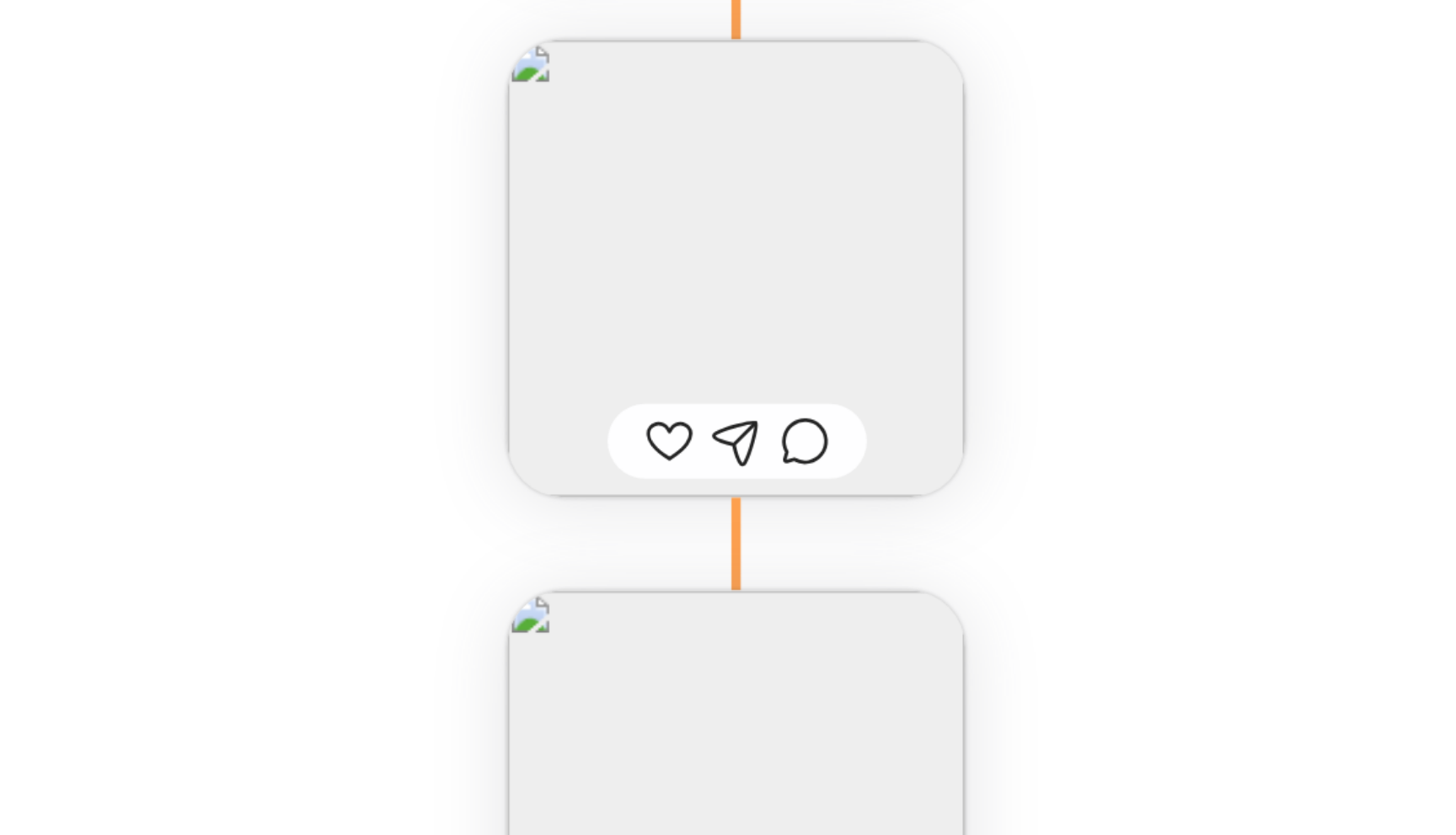
scroll to position [49744, 0]
